Goal: Task Accomplishment & Management: Manage account settings

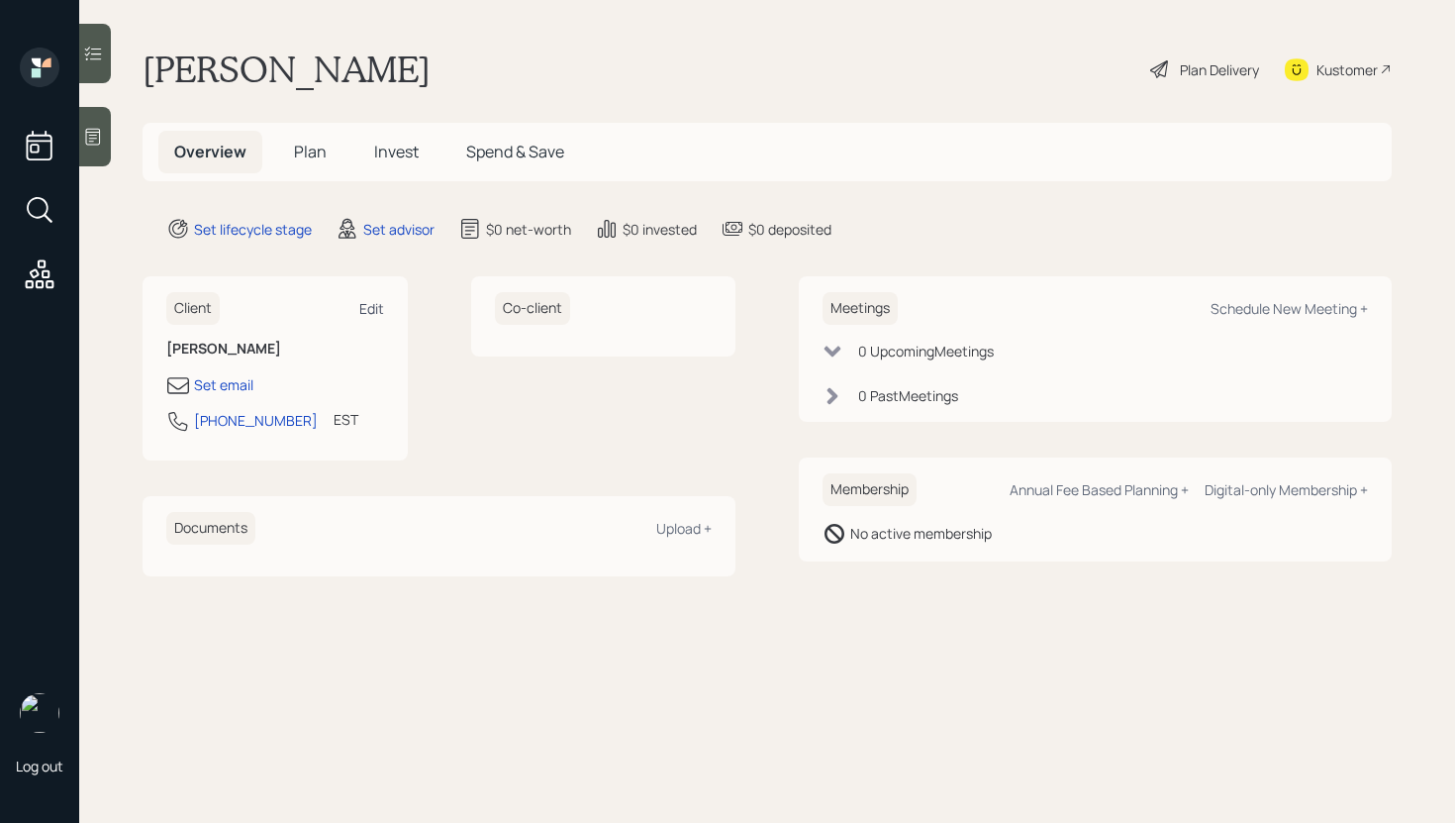
click at [367, 304] on div "Edit" at bounding box center [371, 308] width 25 height 19
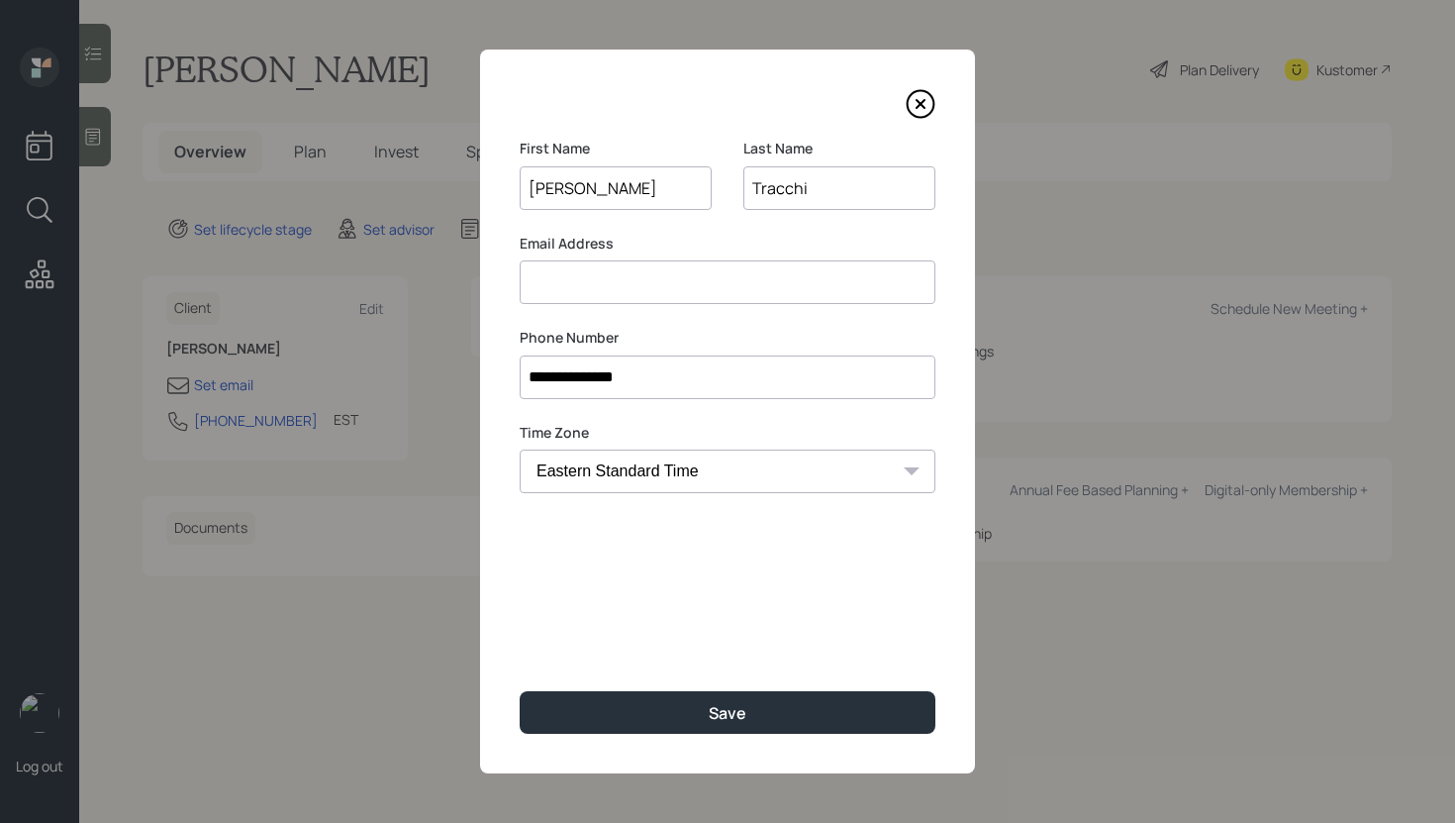
click at [591, 275] on input at bounding box center [728, 282] width 416 height 44
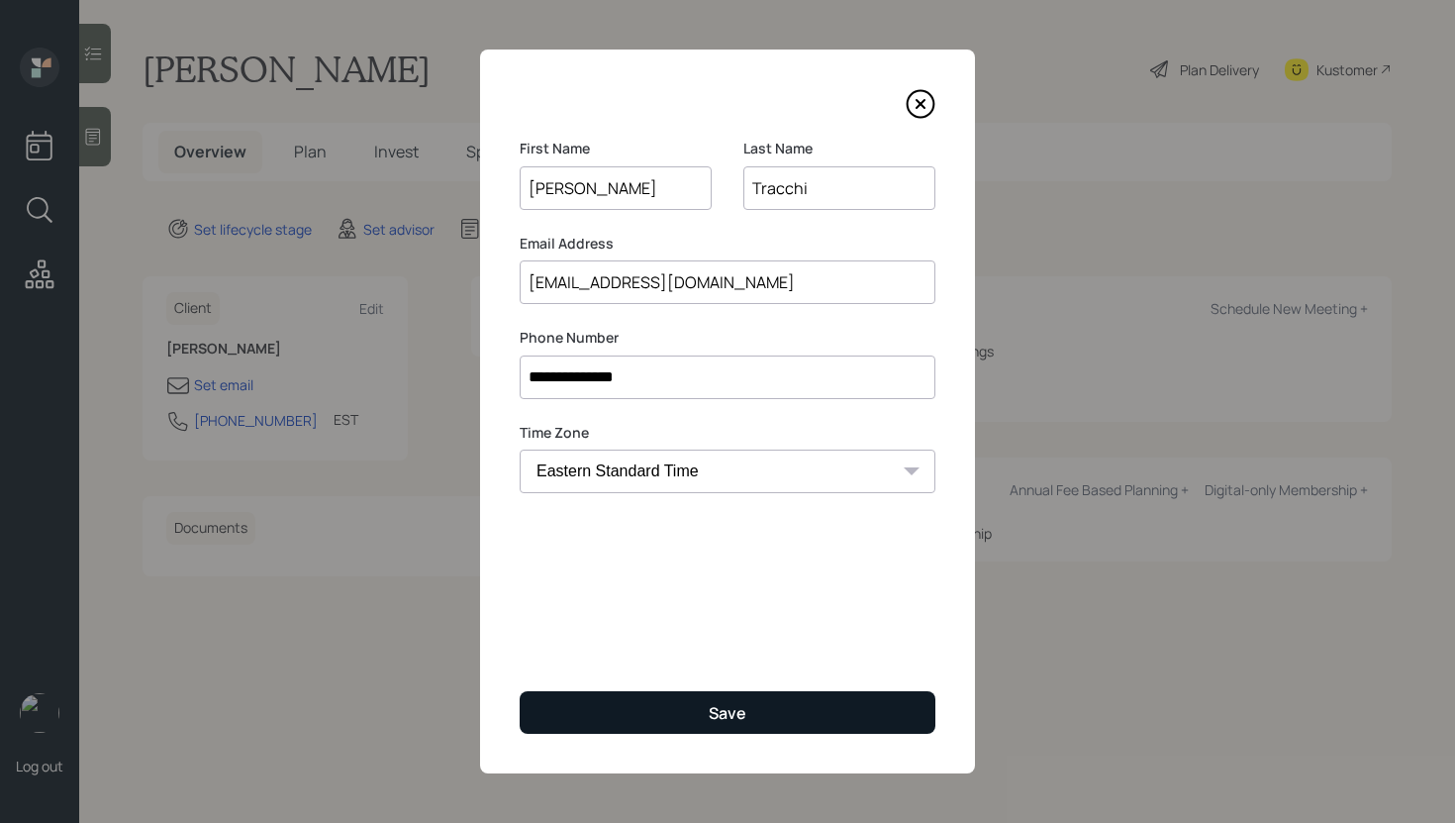
type input "[EMAIL_ADDRESS][DOMAIN_NAME]"
click at [634, 691] on button "Save" at bounding box center [728, 712] width 416 height 43
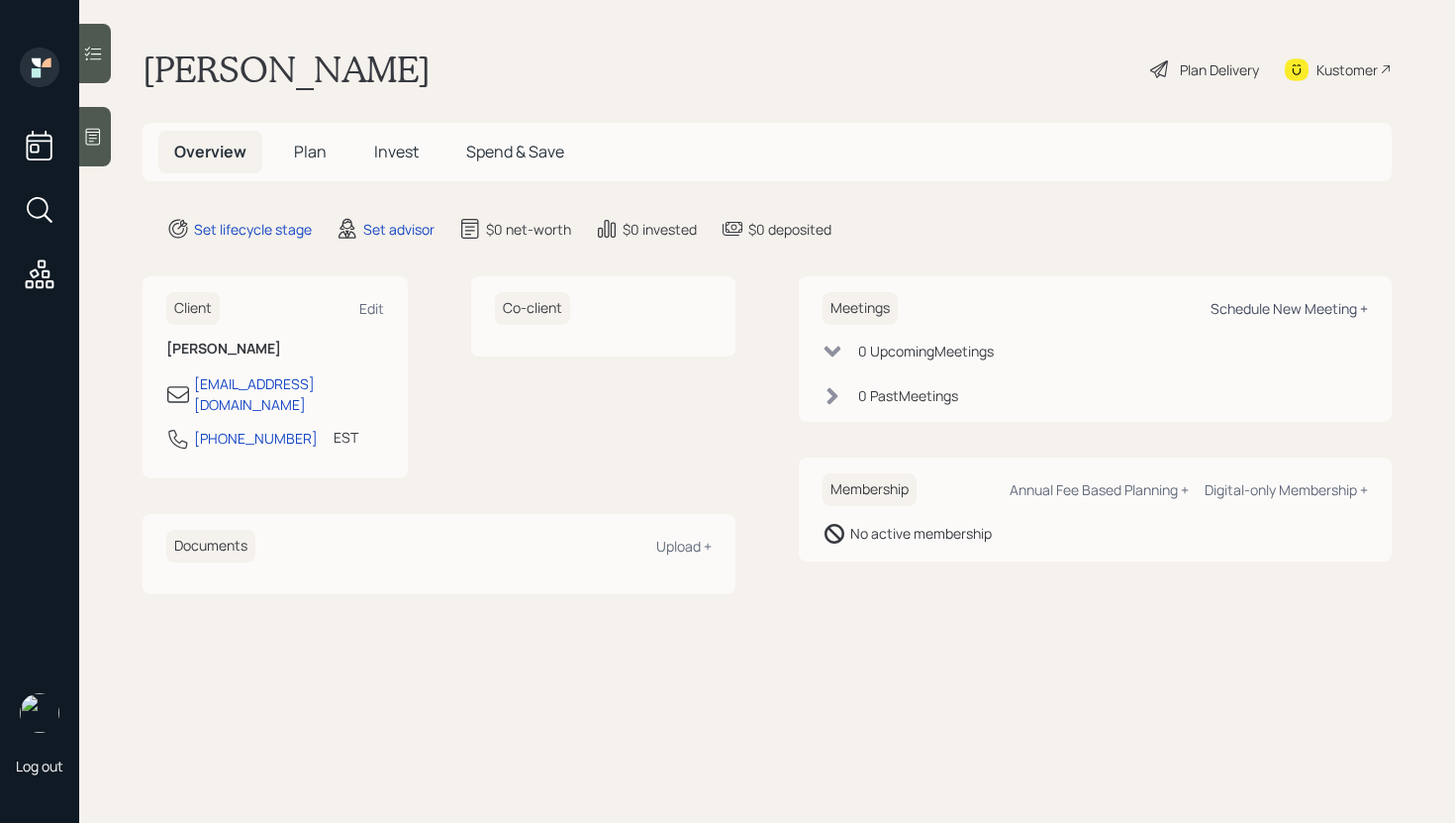
click at [1316, 307] on div "Schedule New Meeting +" at bounding box center [1289, 308] width 157 height 19
select select "round-[PERSON_NAME]"
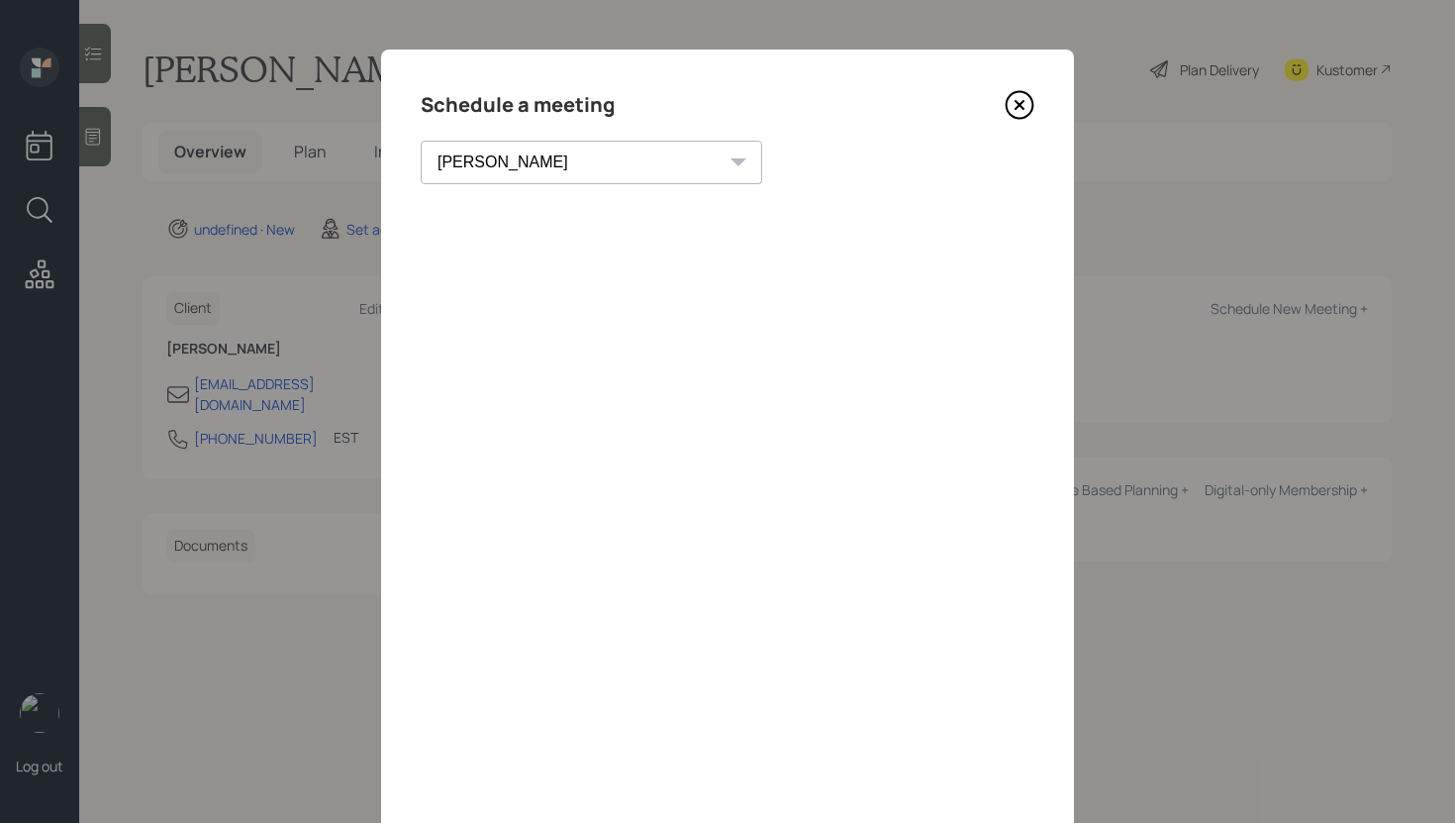
click at [1010, 113] on icon at bounding box center [1020, 105] width 27 height 27
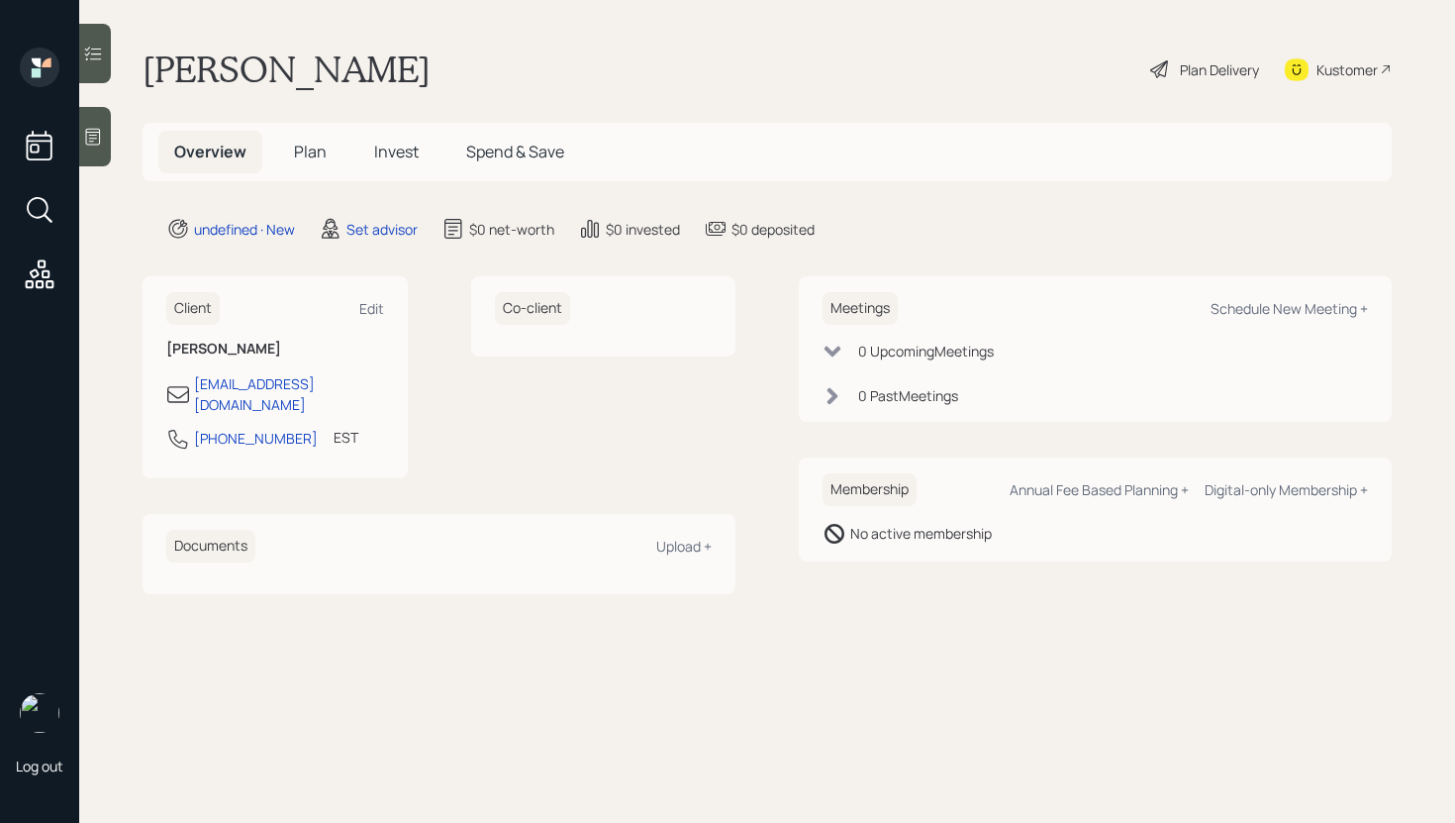
click at [1346, 70] on div "Kustomer" at bounding box center [1347, 69] width 61 height 21
click at [366, 303] on div "Edit" at bounding box center [371, 308] width 25 height 19
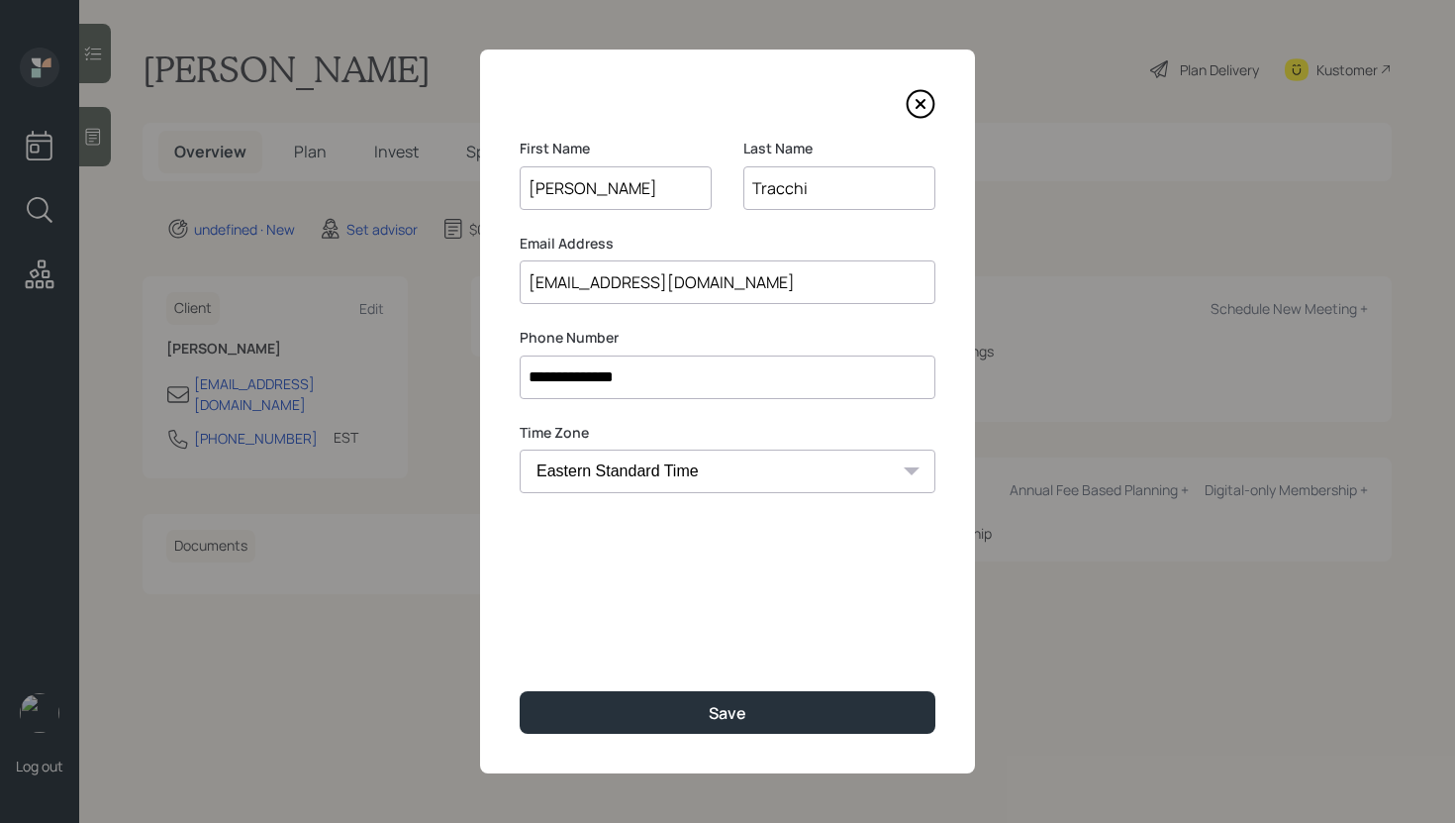
drag, startPoint x: 605, startPoint y: 288, endPoint x: 690, endPoint y: 288, distance: 85.1
click at [690, 288] on input "[EMAIL_ADDRESS][DOMAIN_NAME]" at bounding box center [728, 282] width 416 height 44
click at [608, 283] on input "[EMAIL_ADDRESS][DOMAIN_NAME]" at bounding box center [728, 282] width 416 height 44
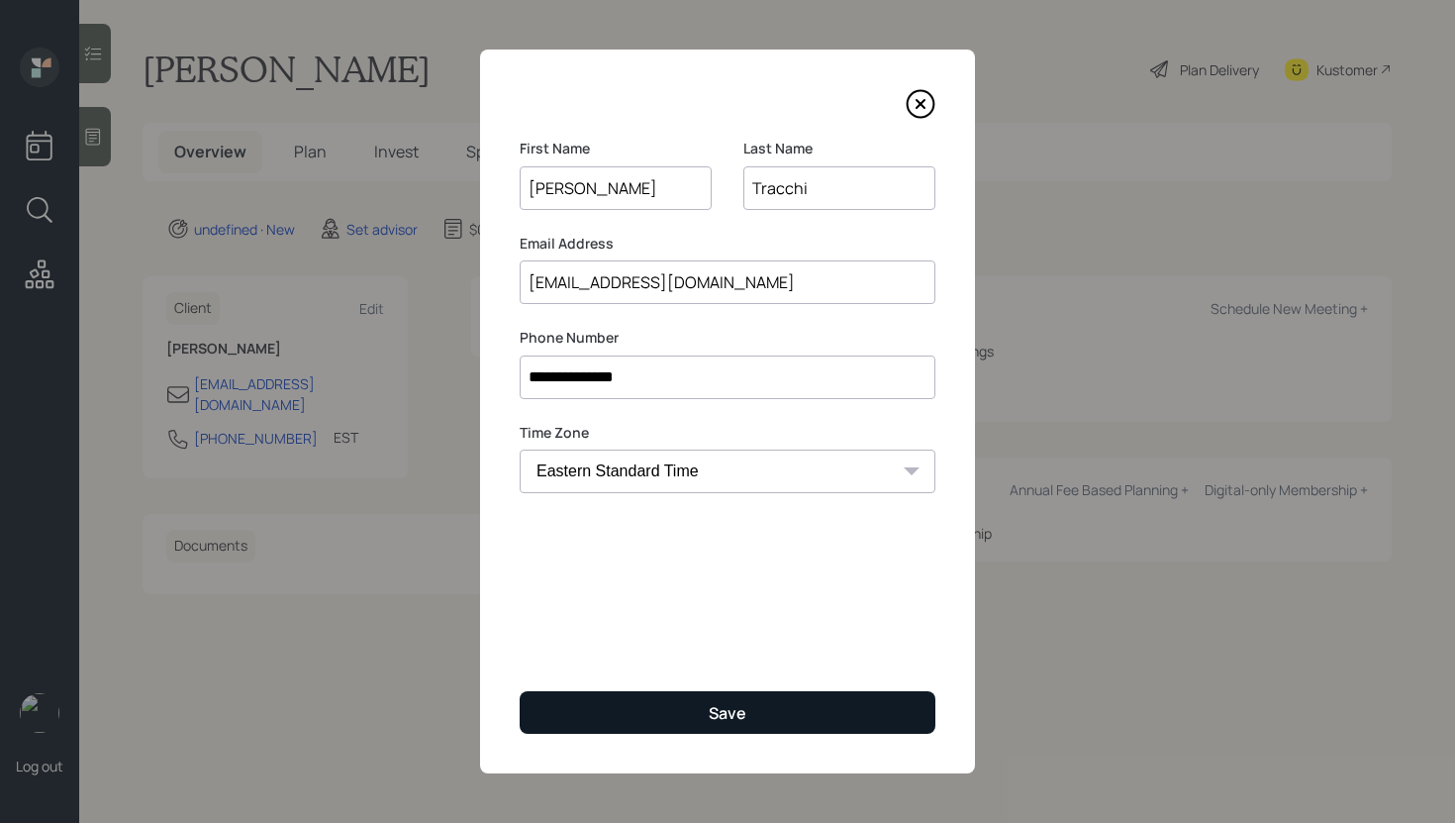
type input "[EMAIL_ADDRESS][DOMAIN_NAME]"
click at [653, 698] on button "Save" at bounding box center [728, 712] width 416 height 43
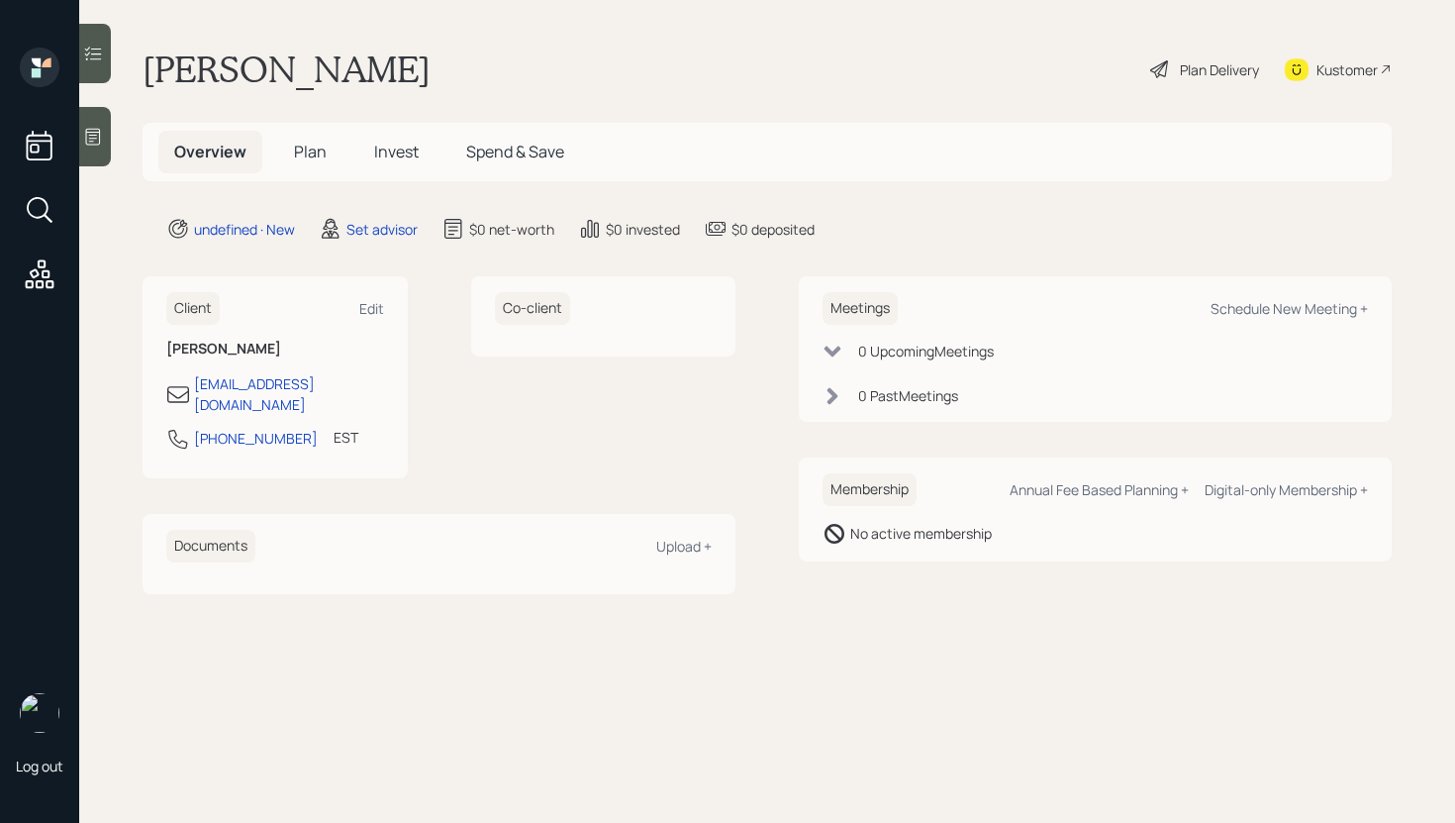
click at [102, 152] on div at bounding box center [95, 136] width 32 height 59
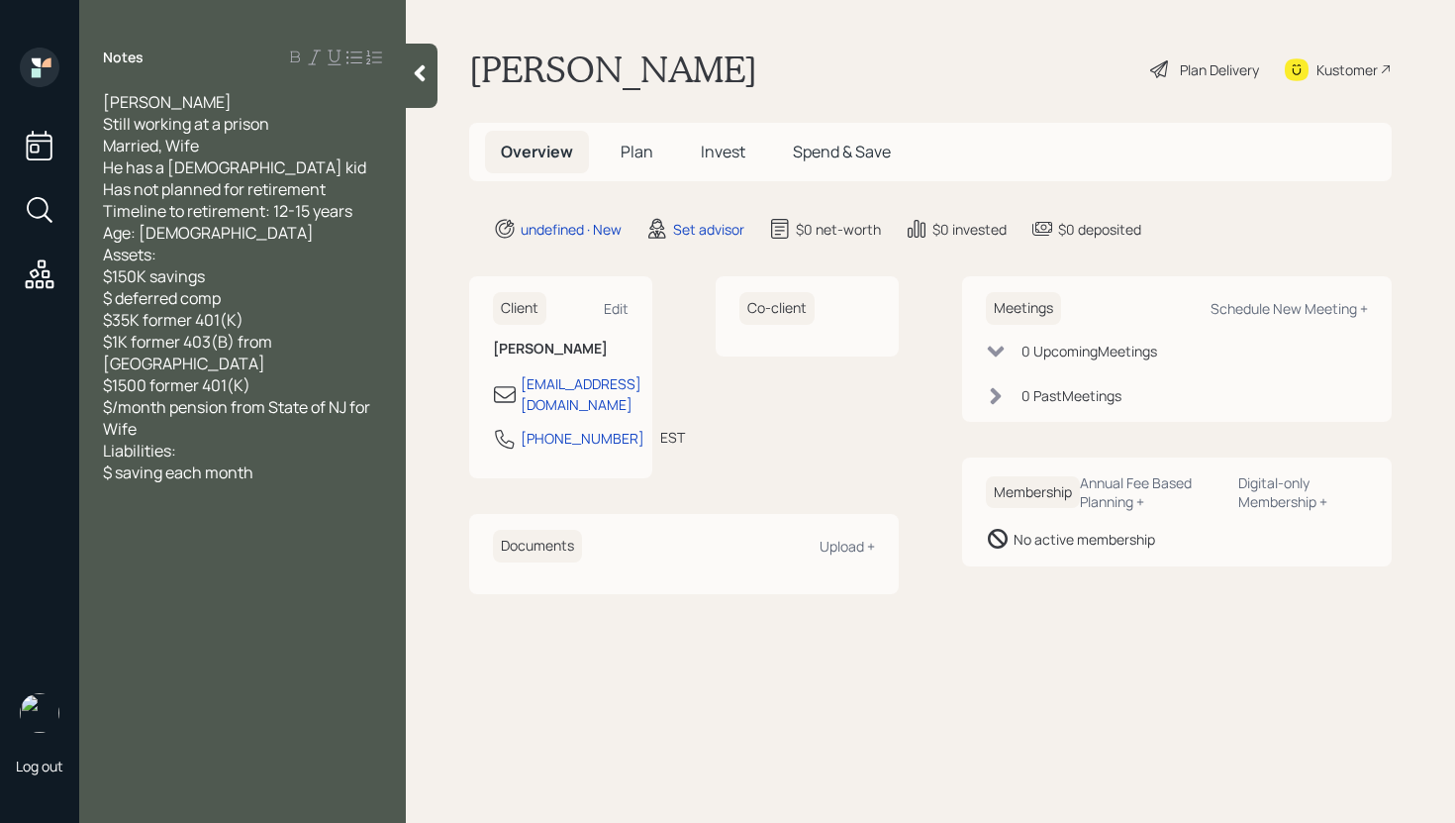
click at [426, 102] on div at bounding box center [422, 76] width 32 height 64
